Goal: Task Accomplishment & Management: Complete application form

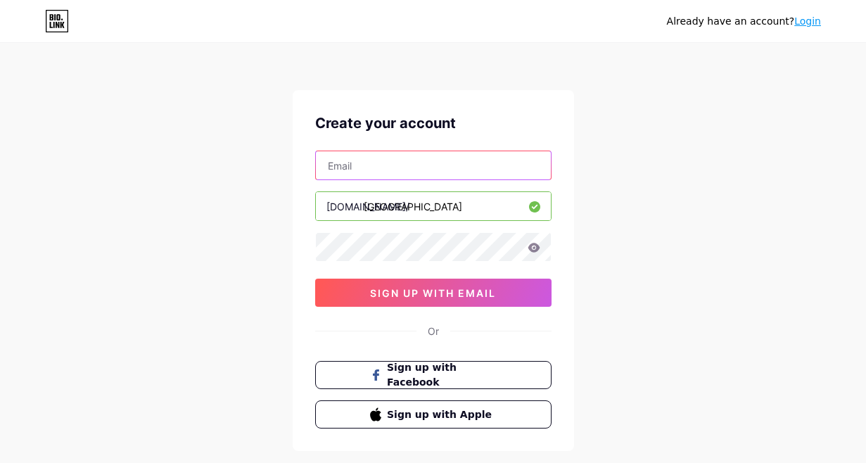
click at [471, 165] on input "text" at bounding box center [433, 165] width 235 height 28
type input "[EMAIL_ADDRESS][DOMAIN_NAME]"
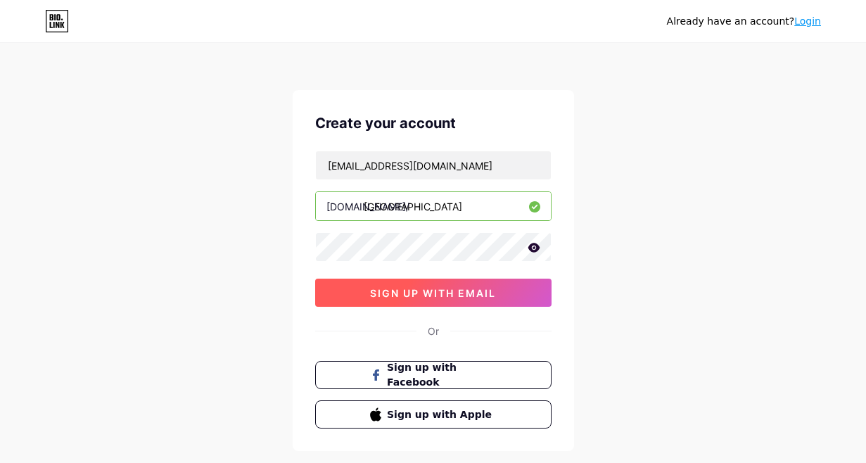
click at [471, 300] on button "sign up with email" at bounding box center [433, 293] width 236 height 28
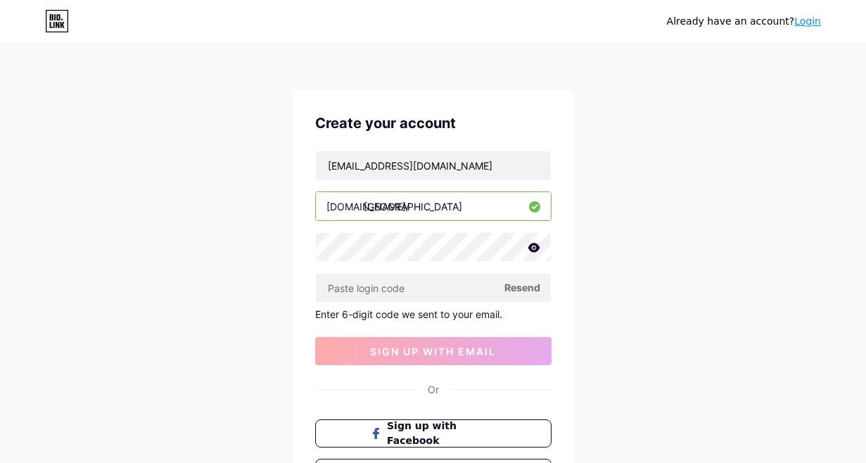
click at [612, 269] on div "Already have an account? Login Create your account [EMAIL_ADDRESS][DOMAIN_NAME]…" at bounding box center [433, 298] width 866 height 597
click at [518, 288] on span "Resend" at bounding box center [522, 287] width 36 height 15
click at [632, 86] on div "Already have an account? Login Create your account [EMAIL_ADDRESS][DOMAIN_NAME]…" at bounding box center [433, 298] width 866 height 597
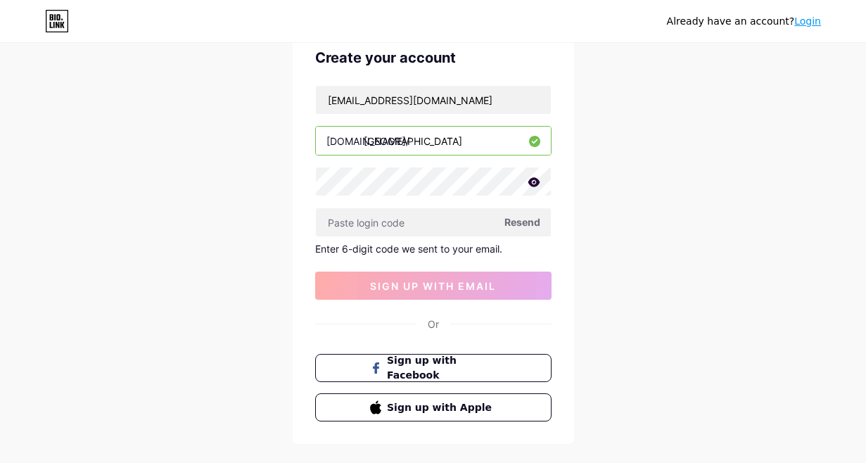
scroll to position [60, 0]
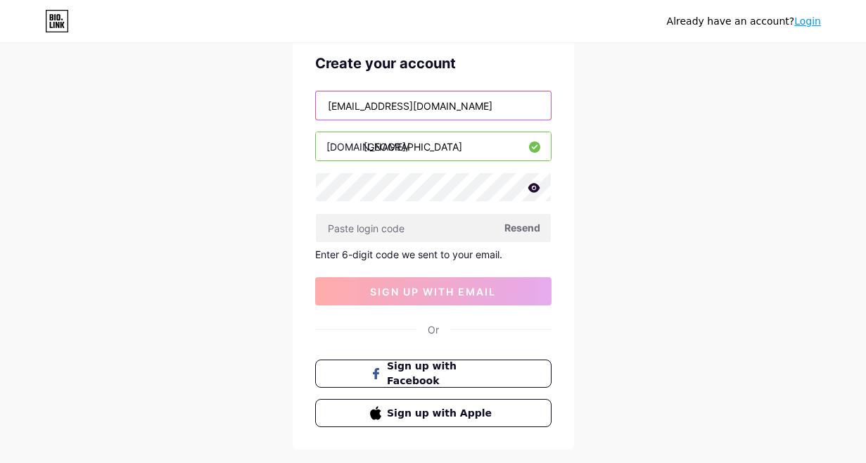
click at [421, 107] on input "[EMAIL_ADDRESS][DOMAIN_NAME]" at bounding box center [433, 105] width 235 height 28
type input "[EMAIL_ADDRESS][DOMAIN_NAME]"
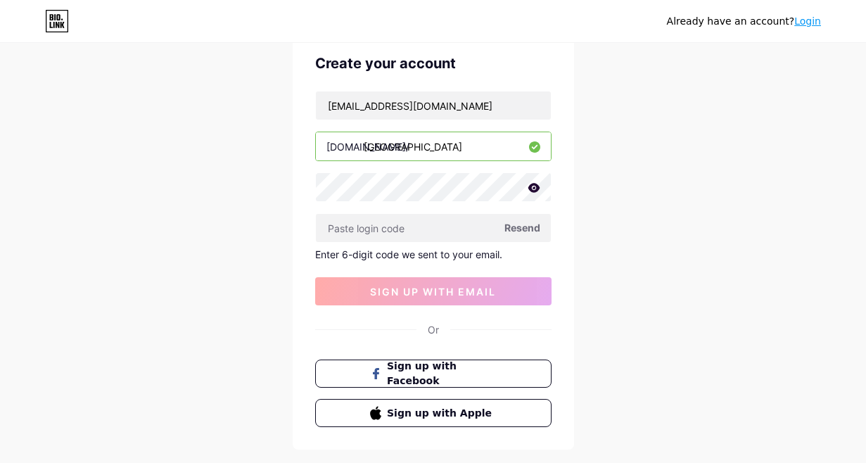
click at [583, 263] on div "Already have an account? Login Create your account [EMAIL_ADDRESS][DOMAIN_NAME]…" at bounding box center [433, 238] width 866 height 597
click at [531, 227] on span "Resend" at bounding box center [522, 227] width 36 height 15
click at [609, 227] on div "Already have an account? Login Create your account [EMAIL_ADDRESS][DOMAIN_NAME]…" at bounding box center [433, 238] width 866 height 597
click at [395, 231] on input "text" at bounding box center [433, 228] width 235 height 28
paste input "532179"
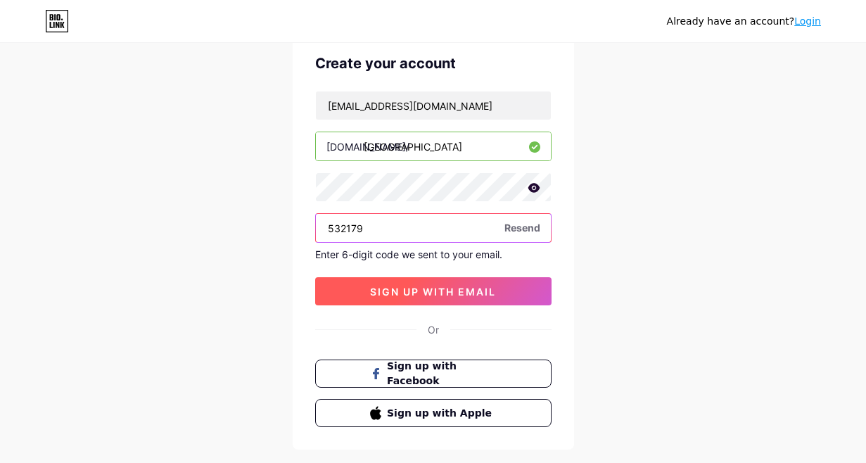
type input "532179"
click at [400, 292] on span "sign up with email" at bounding box center [433, 292] width 126 height 12
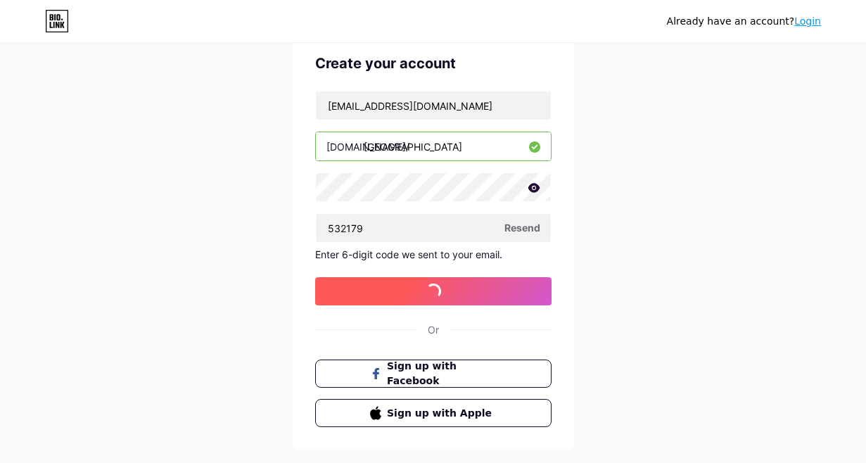
scroll to position [0, 0]
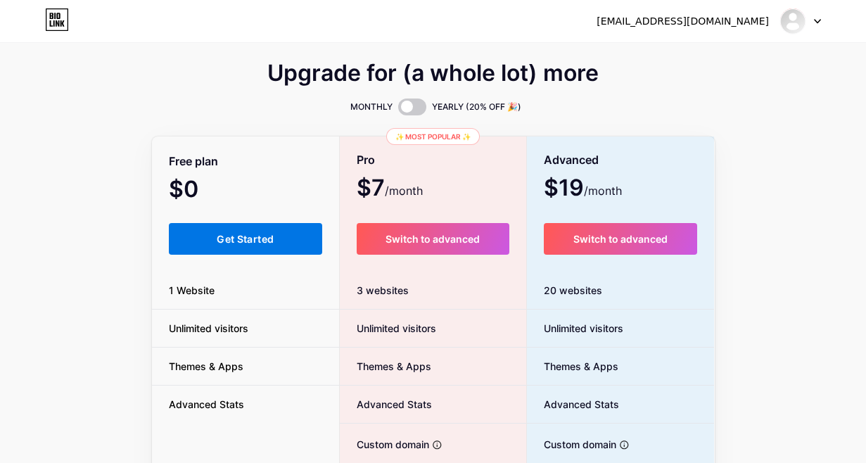
click at [229, 244] on span "Get Started" at bounding box center [245, 239] width 57 height 12
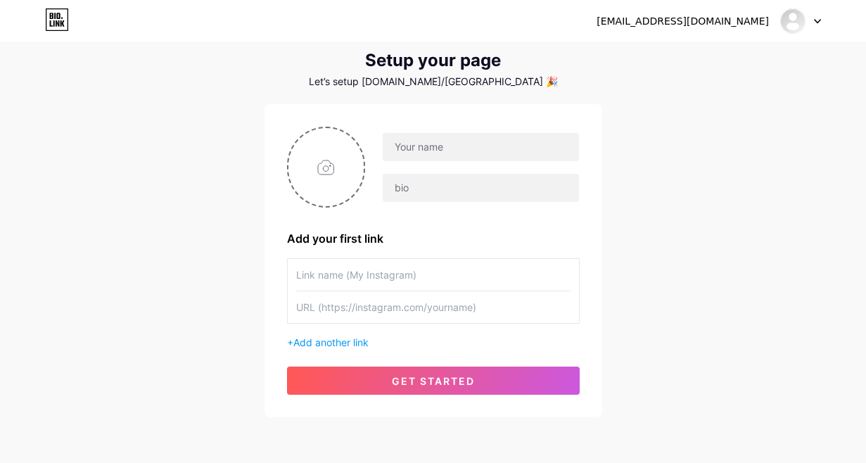
scroll to position [39, 0]
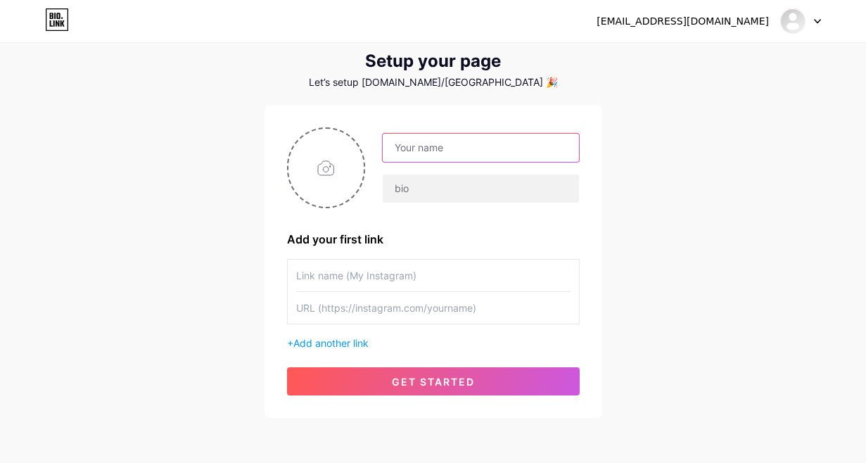
click at [431, 151] on input "text" at bounding box center [481, 148] width 196 height 28
type input "Bloom & Bridge Education"
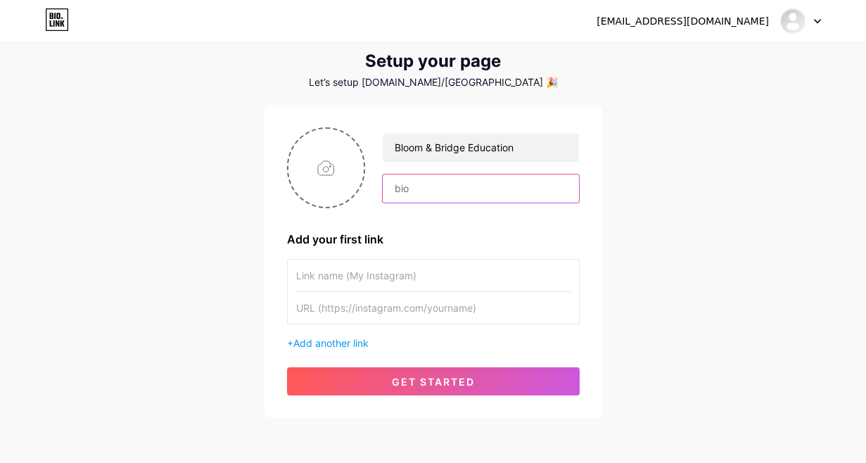
click at [417, 192] on input "text" at bounding box center [481, 188] width 196 height 28
type input "Special Education Consulting"
click at [365, 281] on input "text" at bounding box center [433, 276] width 274 height 32
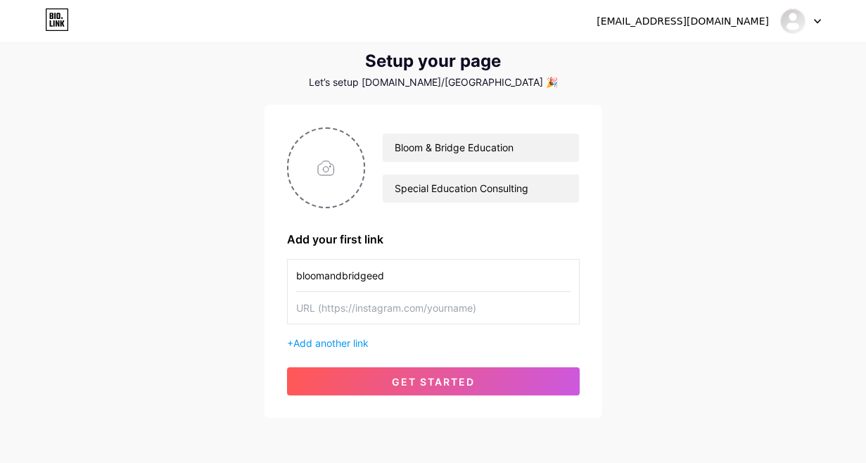
type input "bloomandbridgeed"
click at [383, 310] on input "text" at bounding box center [433, 308] width 274 height 32
paste input "[URL][DOMAIN_NAME]"
type input "[URL][DOMAIN_NAME]"
click at [414, 335] on div "bloomandbridgeed [URL][DOMAIN_NAME] + Add another link" at bounding box center [433, 304] width 293 height 91
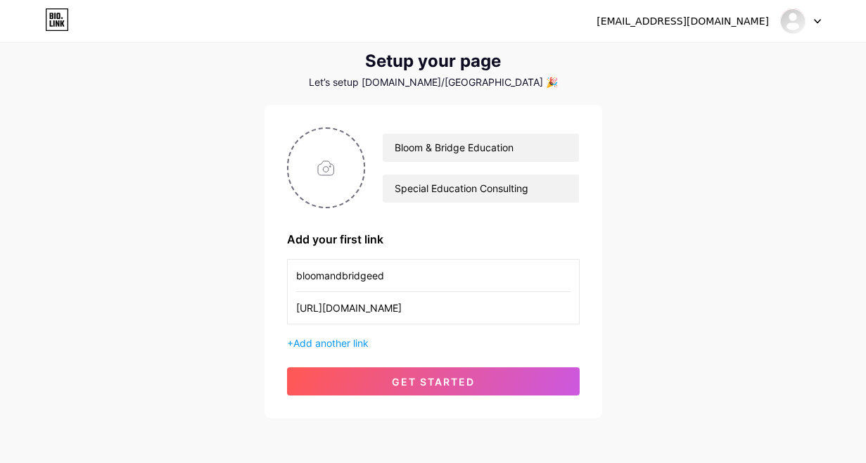
click at [417, 305] on input "[URL][DOMAIN_NAME]" at bounding box center [433, 308] width 274 height 32
click at [383, 274] on input "bloomandbridgeed" at bounding box center [433, 276] width 274 height 32
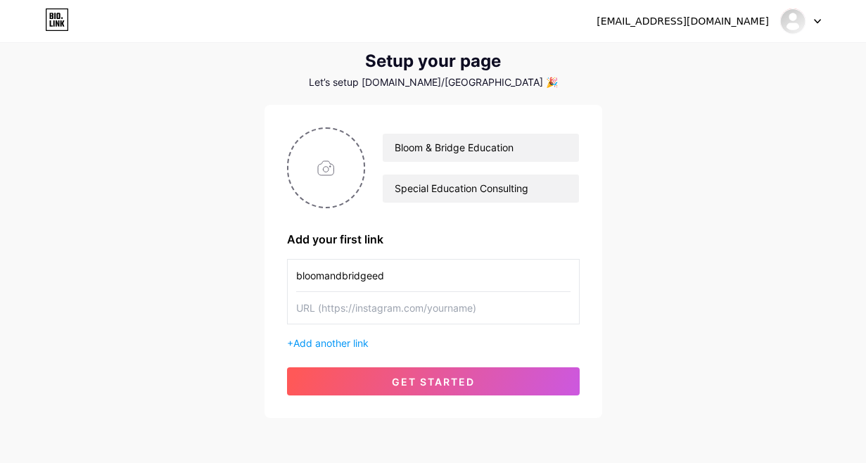
click at [383, 274] on input "bloomandbridgeed" at bounding box center [433, 276] width 274 height 32
click at [273, 322] on div "Bloom & Bridge Education Special Education Consulting Add your first link + Add…" at bounding box center [434, 261] width 338 height 313
click at [322, 177] on input "file" at bounding box center [326, 168] width 76 height 78
type input "C:\fakepath\Wordmark Logo for 'Bloom & Bridge Education'.png"
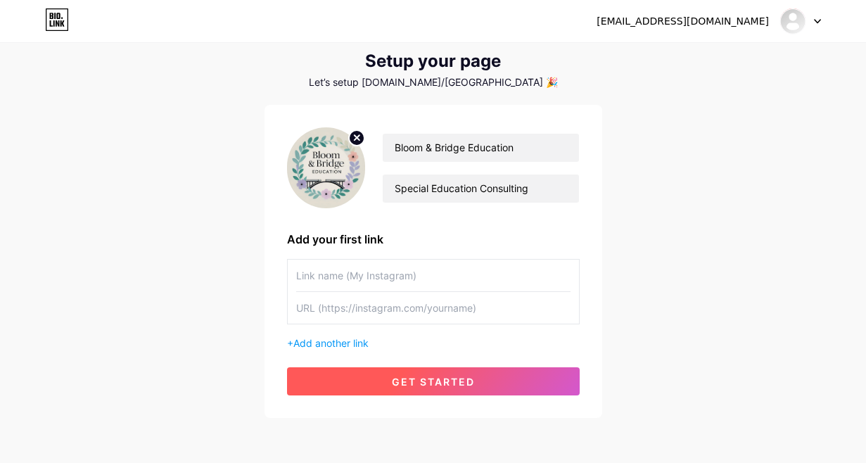
click at [490, 378] on button "get started" at bounding box center [433, 381] width 293 height 28
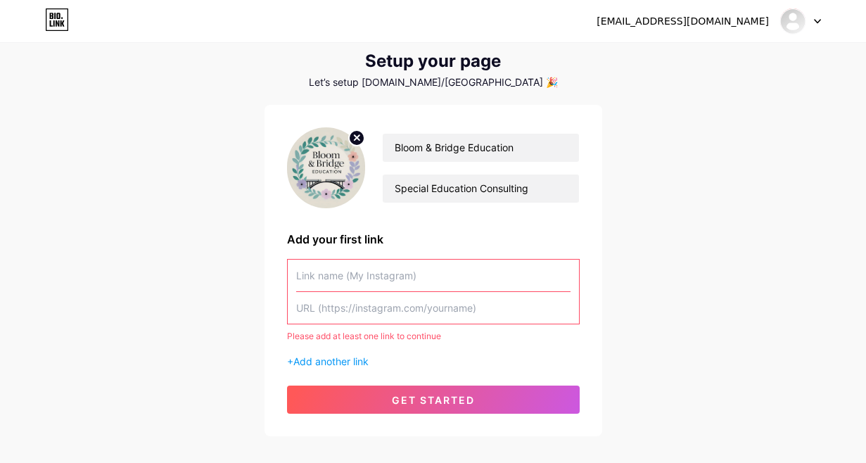
click at [652, 350] on div "[EMAIL_ADDRESS][DOMAIN_NAME] Dashboard Logout Setup your page Let’s setup [DOMA…" at bounding box center [433, 221] width 866 height 520
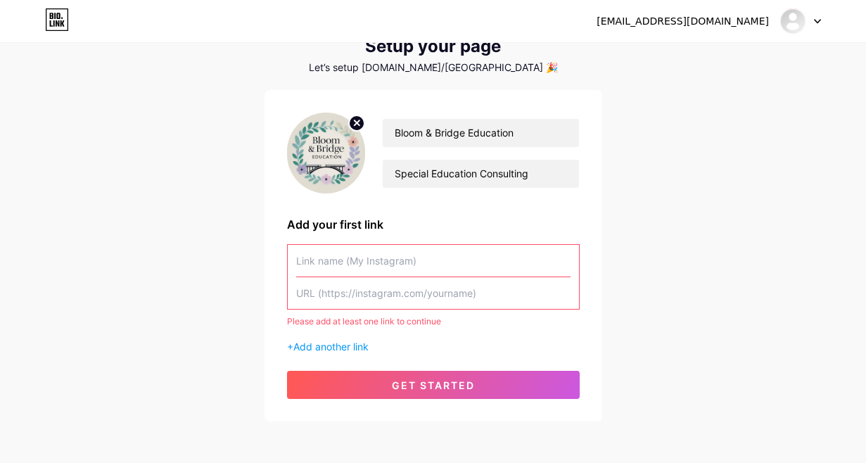
scroll to position [54, 0]
click at [463, 267] on input "text" at bounding box center [433, 260] width 274 height 32
click at [445, 304] on input "text" at bounding box center [433, 293] width 274 height 32
paste input "[URL][DOMAIN_NAME]"
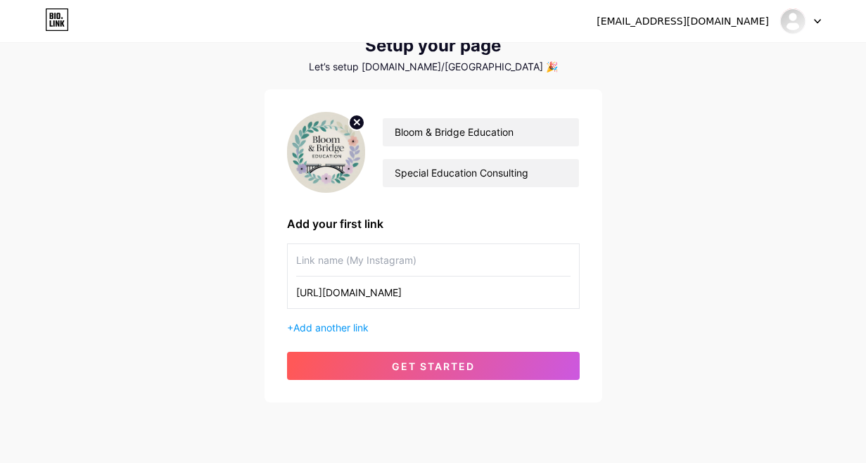
type input "[URL][DOMAIN_NAME]"
click at [408, 257] on input "text" at bounding box center [433, 260] width 274 height 32
type input "B"
click at [314, 262] on input "My Resource Drive" at bounding box center [433, 260] width 274 height 32
type input "My FREE Resource Drive"
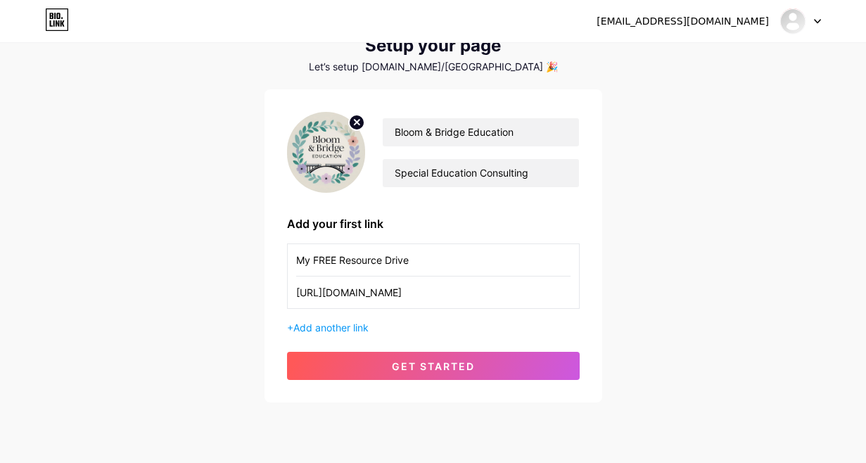
click at [333, 289] on input "[URL][DOMAIN_NAME]" at bounding box center [433, 293] width 274 height 32
click at [371, 298] on input "text" at bounding box center [433, 293] width 274 height 32
paste input "[URL][DOMAIN_NAME]"
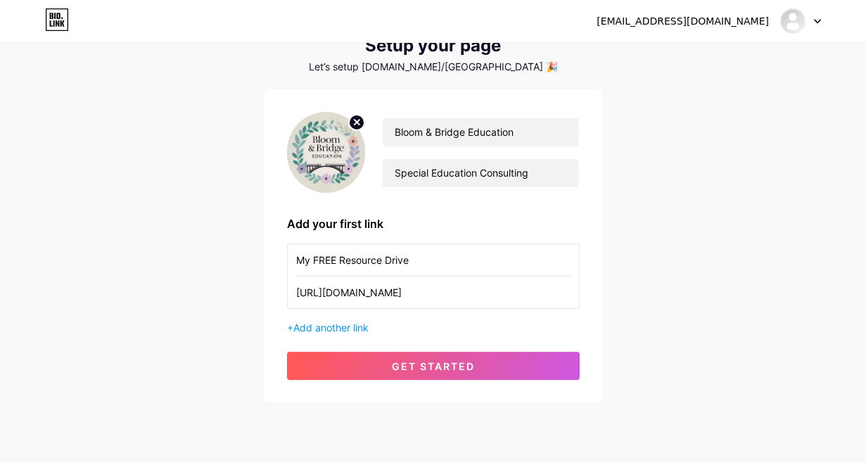
scroll to position [0, 156]
type input "[URL][DOMAIN_NAME]"
click at [576, 228] on div "Add your first link" at bounding box center [433, 223] width 293 height 17
click at [339, 261] on input "My FREE Resource Drive" at bounding box center [433, 260] width 274 height 32
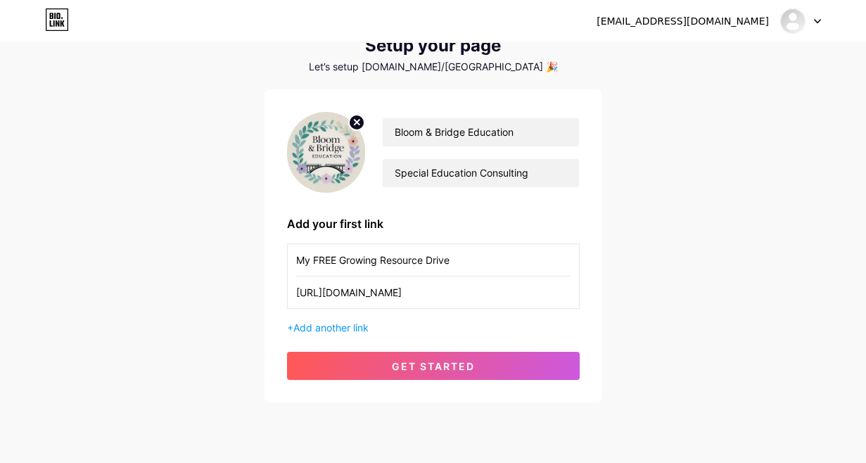
type input "My FREE Growing Resource Drive"
click at [369, 402] on div "[EMAIL_ADDRESS][DOMAIN_NAME] Dashboard Logout Setup your page Let’s setup [DOMA…" at bounding box center [433, 197] width 866 height 502
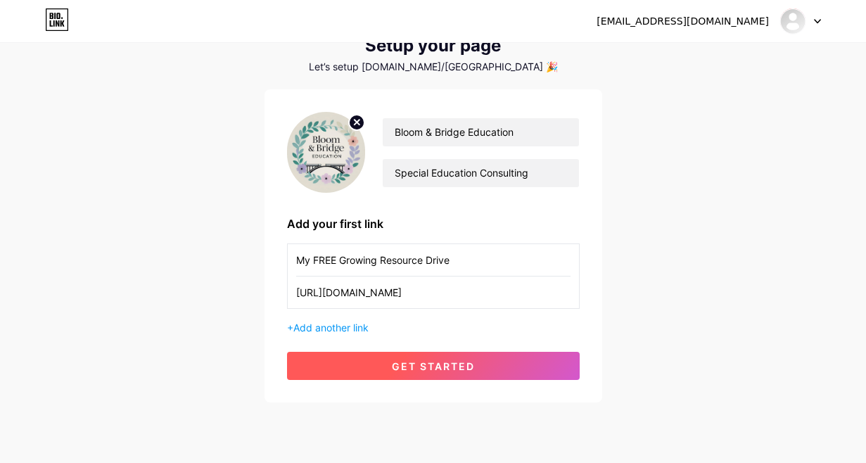
click at [379, 365] on button "get started" at bounding box center [433, 366] width 293 height 28
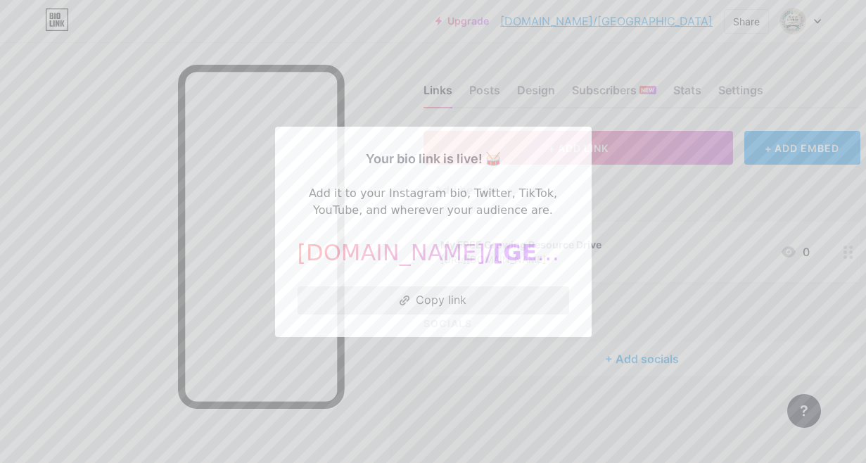
click at [435, 300] on button "Copy link" at bounding box center [434, 300] width 272 height 28
click at [427, 307] on button "Copy link" at bounding box center [434, 300] width 272 height 28
